Goal: Task Accomplishment & Management: Manage account settings

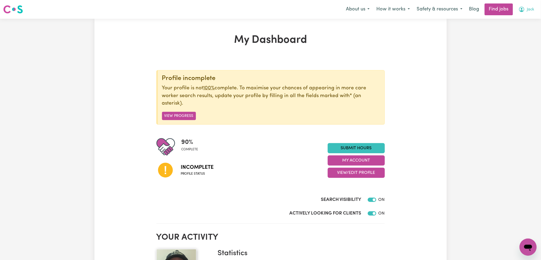
click at [530, 8] on span "Jack" at bounding box center [530, 10] width 7 height 6
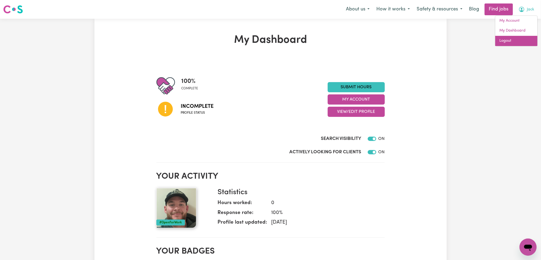
click at [512, 40] on link "Logout" at bounding box center [517, 41] width 42 height 10
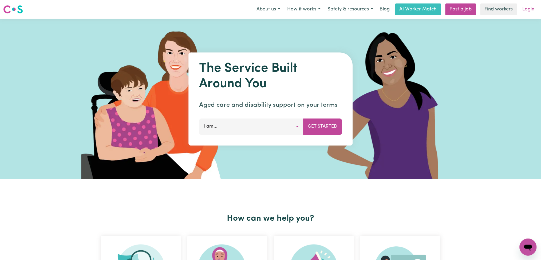
click at [531, 6] on link "Login" at bounding box center [529, 9] width 18 height 12
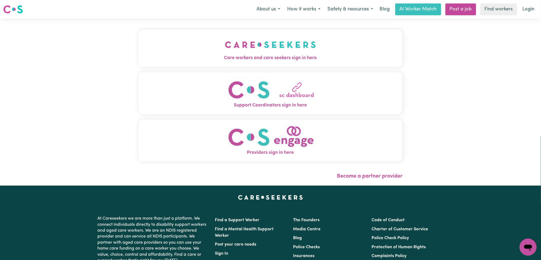
click at [165, 58] on span "Care workers and care seekers sign in here" at bounding box center [271, 57] width 264 height 7
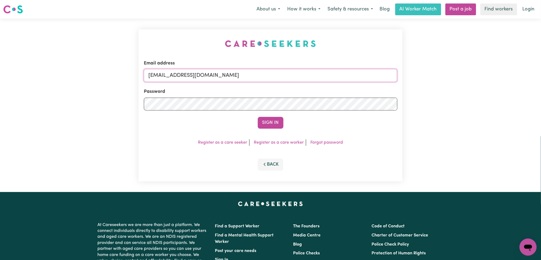
click at [207, 75] on input "[EMAIL_ADDRESS][DOMAIN_NAME]" at bounding box center [271, 75] width 254 height 13
drag, startPoint x: 176, startPoint y: 73, endPoint x: 313, endPoint y: 79, distance: 137.9
click at [313, 79] on input "Superuser~[EMAIL_ADDRESS][DOMAIN_NAME]" at bounding box center [271, 75] width 254 height 13
type input "Superuser~[EMAIL_ADDRESS][DOMAIN_NAME]"
click at [270, 125] on button "Sign In" at bounding box center [271, 123] width 26 height 12
